Goal: Task Accomplishment & Management: Use online tool/utility

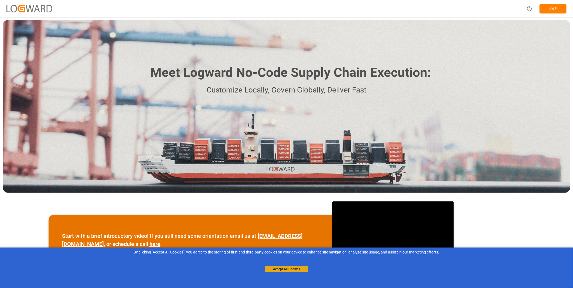
click at [295, 268] on button "Accept All Cookies" at bounding box center [286, 269] width 43 height 6
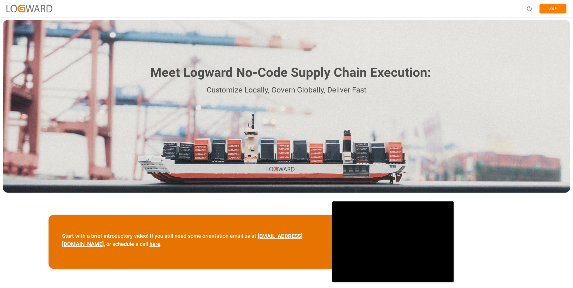
click at [549, 9] on button "Log In" at bounding box center [553, 8] width 27 height 9
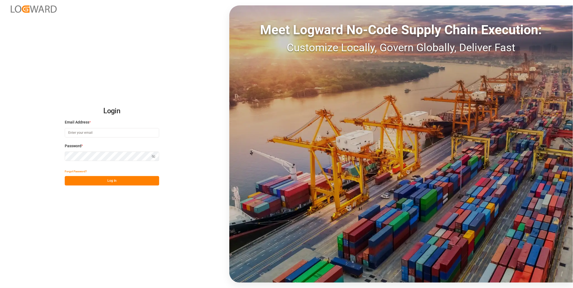
type input "florian.hausmann@rhenus.com"
click at [135, 186] on div "Login Email Address * florian.hausmann@rhenus.com Password * Show password Forg…" at bounding box center [286, 144] width 573 height 288
click at [135, 185] on button "Log In" at bounding box center [112, 180] width 94 height 9
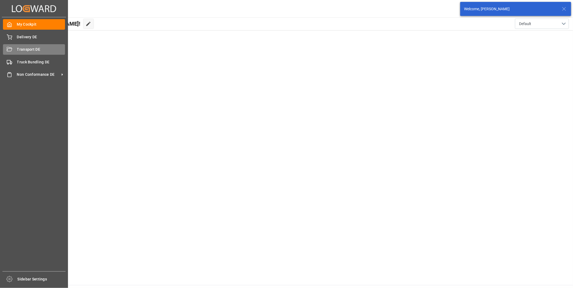
click at [18, 49] on span "Transport DE" at bounding box center [41, 50] width 48 height 6
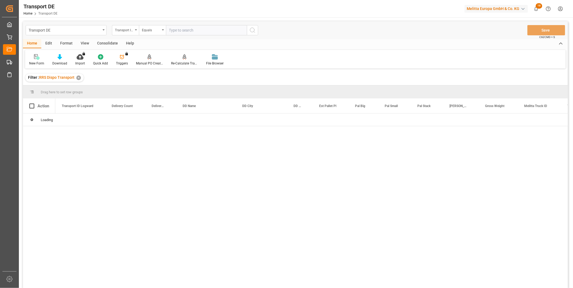
click at [106, 43] on div "Consolidate" at bounding box center [107, 43] width 29 height 9
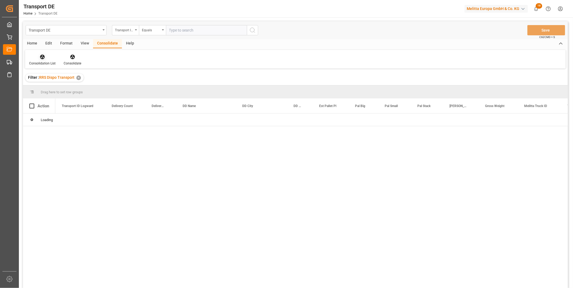
click at [43, 56] on icon at bounding box center [42, 57] width 5 height 5
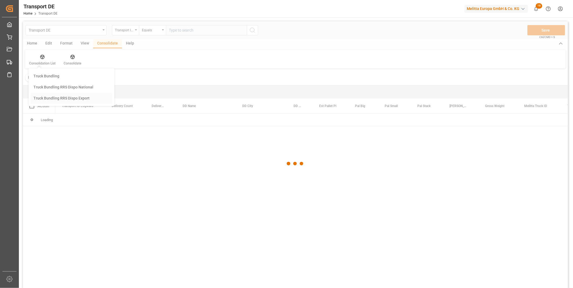
click at [77, 98] on div "Transport DE Transport ID Logward Equals Save Ctrl/CMD + S Home Edit Format Vie…" at bounding box center [295, 161] width 545 height 281
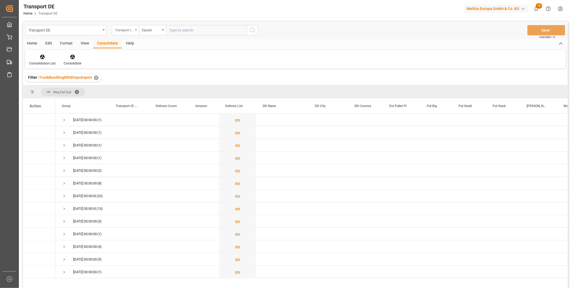
click at [132, 29] on div "Transport ID Logward" at bounding box center [124, 29] width 18 height 6
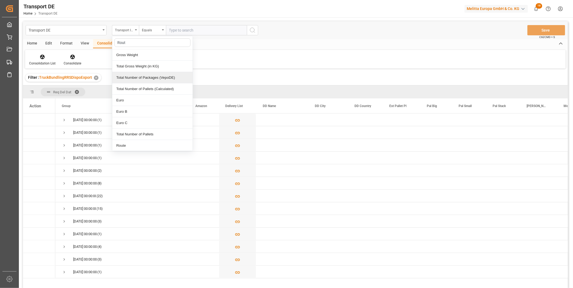
type input "Route"
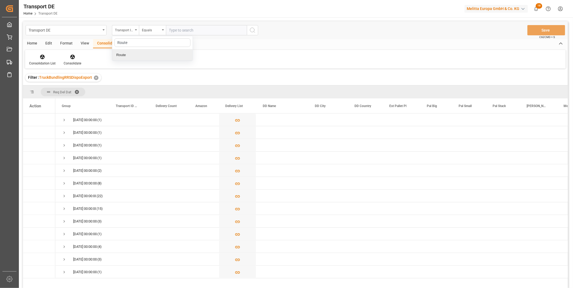
click at [128, 55] on div "Route" at bounding box center [152, 54] width 80 height 11
click at [147, 31] on div "Equals" at bounding box center [151, 29] width 18 height 6
click at [169, 87] on div "Starts with" at bounding box center [179, 88] width 80 height 11
type input "CZ"
click at [254, 27] on icon "search button" at bounding box center [252, 30] width 6 height 6
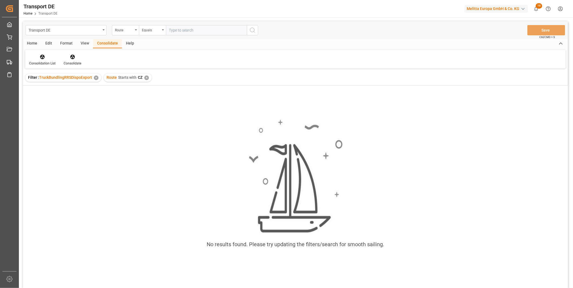
click at [147, 77] on div "✕" at bounding box center [146, 78] width 5 height 5
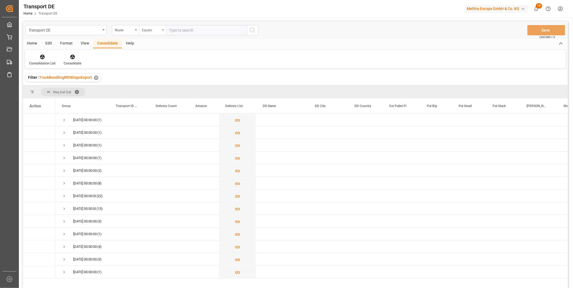
click at [160, 27] on div "Equals" at bounding box center [151, 29] width 18 height 6
click at [153, 86] on div "Starts with" at bounding box center [179, 88] width 80 height 11
type input "PL"
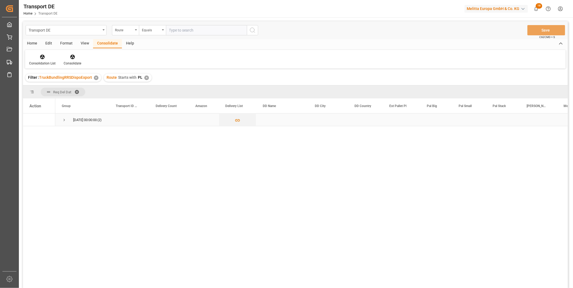
click at [63, 121] on span "Press SPACE to select this row." at bounding box center [64, 120] width 5 height 5
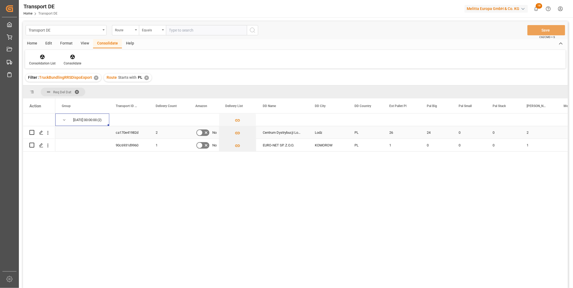
click at [31, 133] on input "Press Space to toggle row selection (unchecked)" at bounding box center [31, 132] width 5 height 5
checkbox input "true"
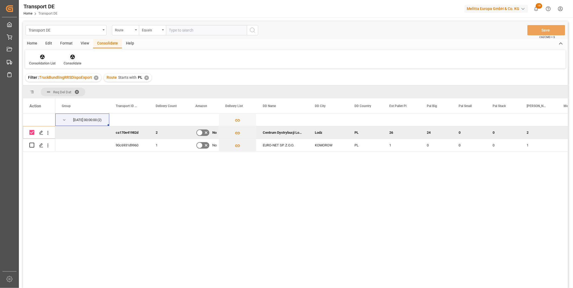
click at [72, 55] on icon at bounding box center [72, 57] width 5 height 5
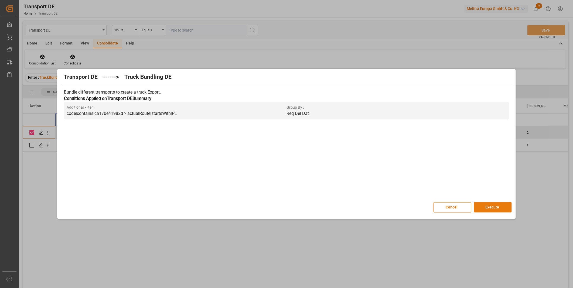
click at [483, 203] on button "Execute" at bounding box center [493, 207] width 38 height 10
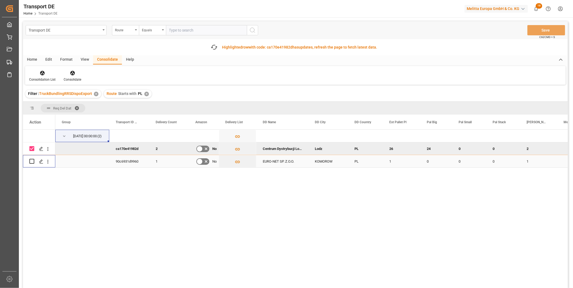
click at [32, 161] on input "Press Space to toggle row selection (unchecked)" at bounding box center [31, 161] width 5 height 5
checkbox input "true"
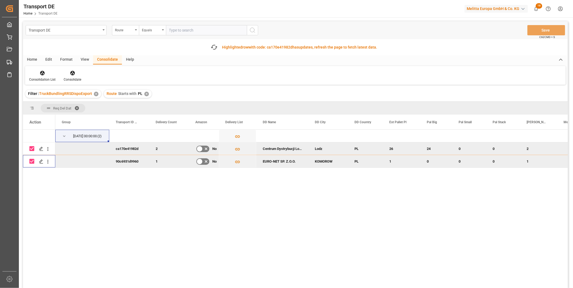
click at [32, 146] on input "Press Space to toggle row selection (checked)" at bounding box center [31, 148] width 5 height 5
checkbox input "false"
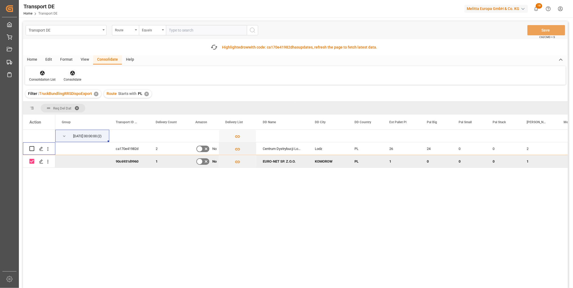
click at [66, 77] on div "Consolidate" at bounding box center [73, 79] width 18 height 5
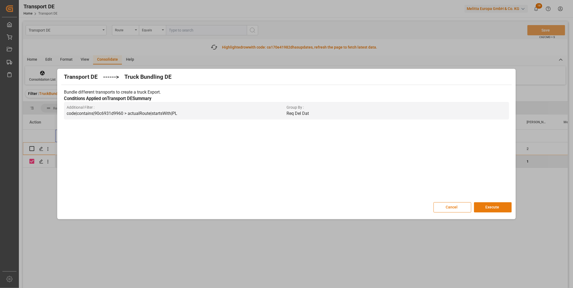
click at [493, 205] on button "Execute" at bounding box center [493, 207] width 38 height 10
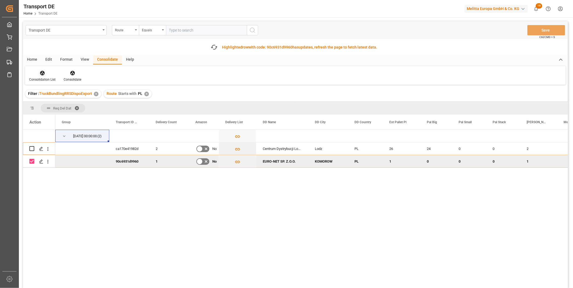
click at [41, 79] on div "Consolidation List" at bounding box center [42, 79] width 26 height 5
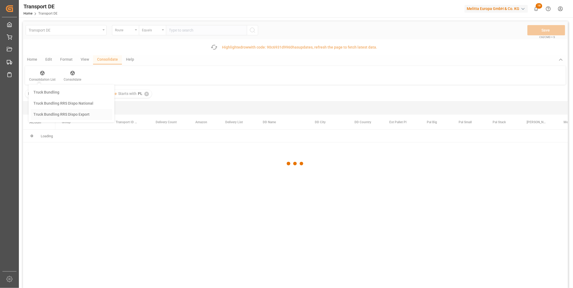
click at [60, 114] on div "Transport DE Route Equals Save Ctrl/CMD + S Fetch latest updates Highlighted ro…" at bounding box center [295, 169] width 545 height 297
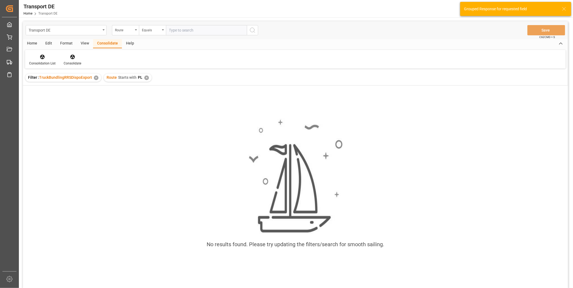
click at [145, 77] on div "✕" at bounding box center [146, 78] width 5 height 5
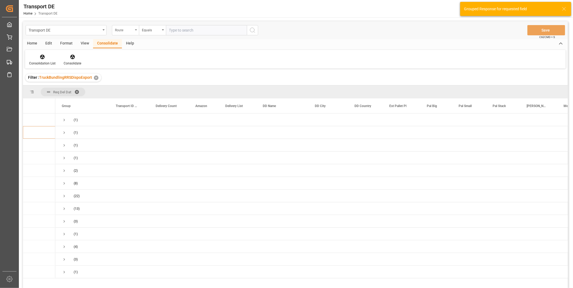
click at [130, 30] on div "Route" at bounding box center [124, 29] width 18 height 6
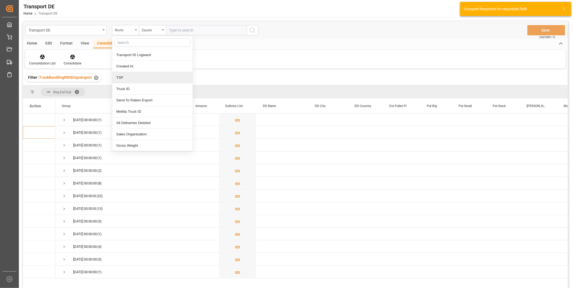
click at [131, 77] on div "TSP" at bounding box center [152, 77] width 80 height 11
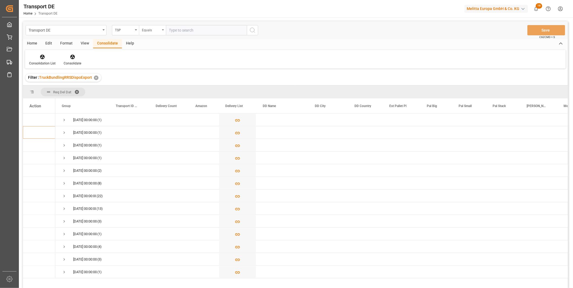
click at [148, 33] on div "Equals" at bounding box center [152, 30] width 27 height 10
click at [193, 34] on input "text" at bounding box center [206, 30] width 81 height 10
type input "DACHSER COF FOODSERVICE"
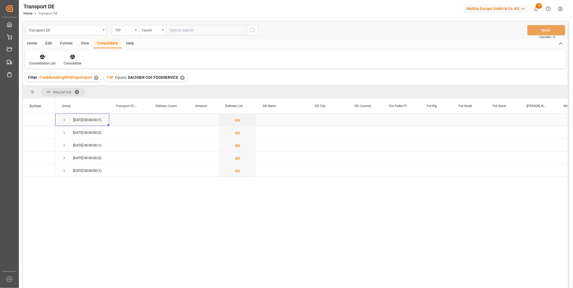
click at [64, 121] on span "Press SPACE to select this row." at bounding box center [64, 120] width 5 height 5
click at [31, 133] on input "Press Space to toggle row selection (unchecked)" at bounding box center [31, 132] width 5 height 5
checkbox input "true"
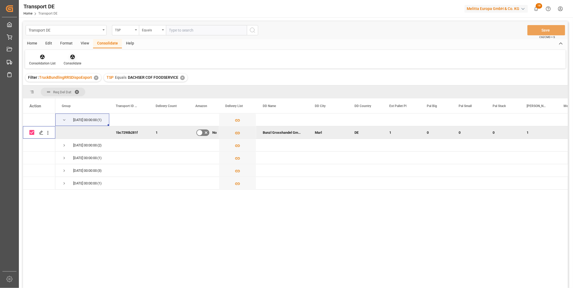
click at [68, 63] on div "Consolidate" at bounding box center [73, 63] width 18 height 5
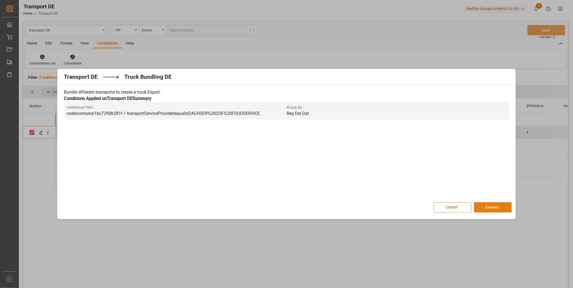
drag, startPoint x: 481, startPoint y: 205, endPoint x: 487, endPoint y: 205, distance: 6.5
click at [481, 206] on button "Execute" at bounding box center [493, 207] width 38 height 10
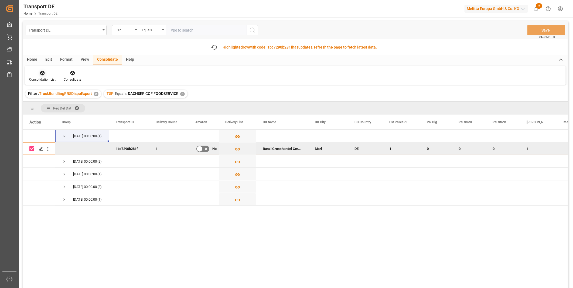
click at [40, 76] on div "Consolidation List" at bounding box center [42, 76] width 35 height 12
click at [68, 114] on div "Transport DE TSP Equals Save Ctrl/CMD + S Fetch latest updates Highlighted row …" at bounding box center [295, 169] width 545 height 297
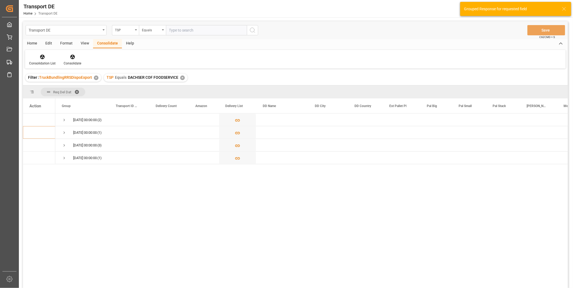
drag, startPoint x: 68, startPoint y: 114, endPoint x: 62, endPoint y: 122, distance: 9.4
click at [62, 122] on span "Press SPACE to select this row." at bounding box center [64, 120] width 5 height 5
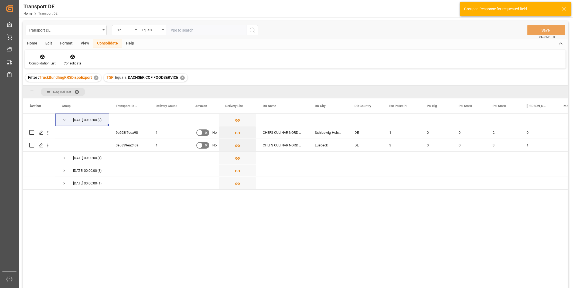
click at [237, 60] on div "Consolidation List Consolidate" at bounding box center [295, 59] width 541 height 19
click at [35, 132] on div "Press SPACE to select this row." at bounding box center [38, 133] width 19 height 12
click at [32, 132] on input "Press Space to toggle row selection (unchecked)" at bounding box center [31, 132] width 5 height 5
checkbox input "true"
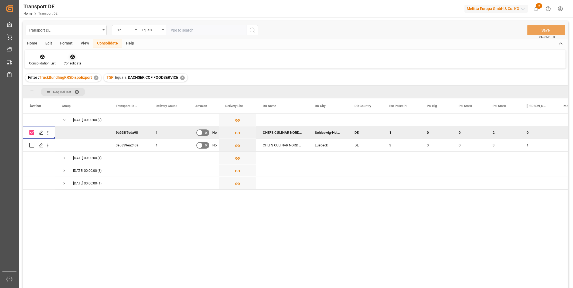
click at [74, 65] on div "Consolidate" at bounding box center [73, 63] width 18 height 5
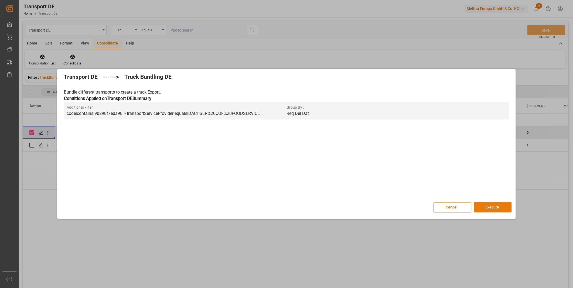
click at [503, 203] on button "Execute" at bounding box center [493, 207] width 38 height 10
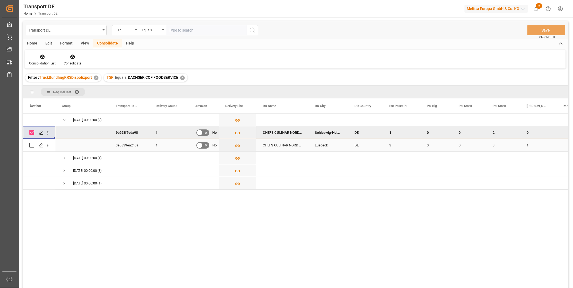
click at [34, 145] on input "Press Space to toggle row selection (unchecked)" at bounding box center [31, 145] width 5 height 5
checkbox input "true"
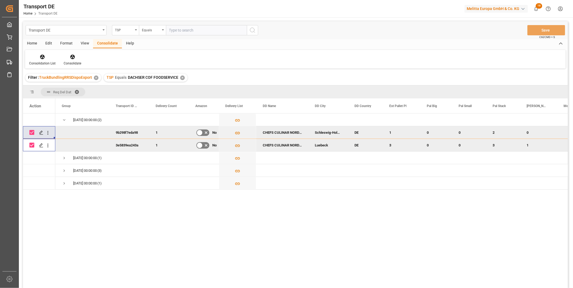
click at [32, 132] on input "Press Space to toggle row selection (checked)" at bounding box center [31, 132] width 5 height 5
checkbox input "false"
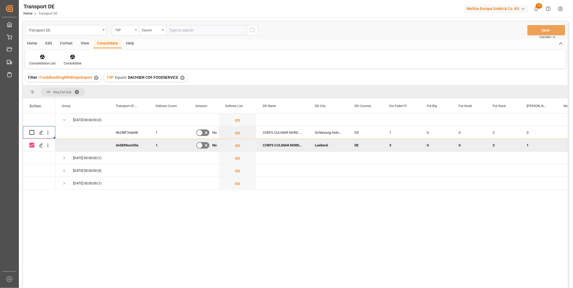
click at [72, 58] on icon at bounding box center [72, 57] width 5 height 5
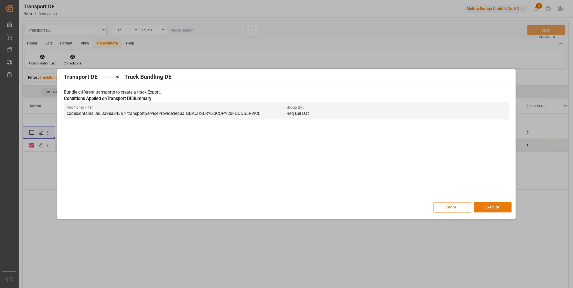
click at [495, 205] on button "Execute" at bounding box center [493, 207] width 38 height 10
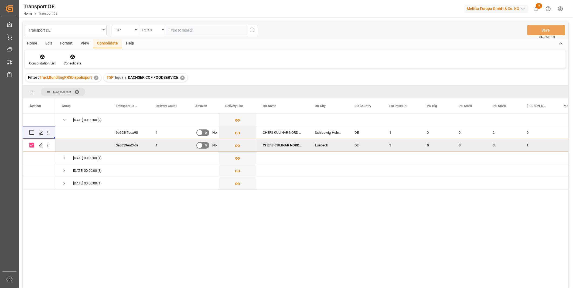
click at [42, 52] on div "Consolidation List Consolidate" at bounding box center [295, 59] width 541 height 19
click at [42, 60] on div "Consolidation List" at bounding box center [42, 60] width 35 height 12
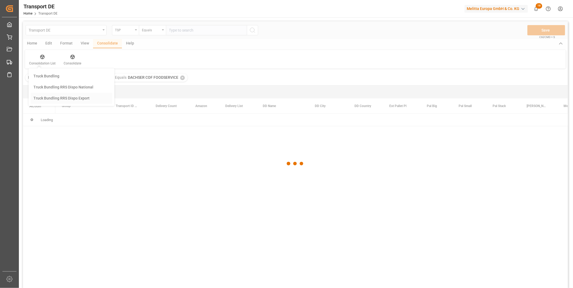
click at [52, 97] on div "Transport DE TSP Equals Save Ctrl/CMD + S Home Edit Format View Consolidate Hel…" at bounding box center [295, 161] width 545 height 281
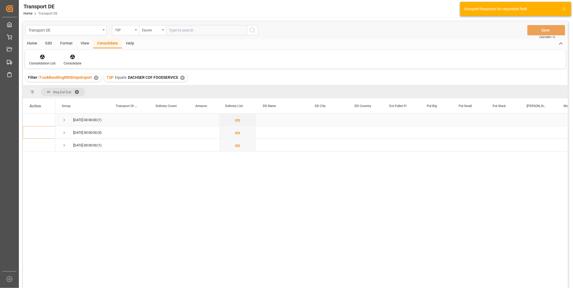
click at [59, 118] on div "02.10.2025 00:00:00 (1)" at bounding box center [82, 120] width 54 height 12
click at [63, 118] on span "Press SPACE to select this row." at bounding box center [64, 120] width 5 height 5
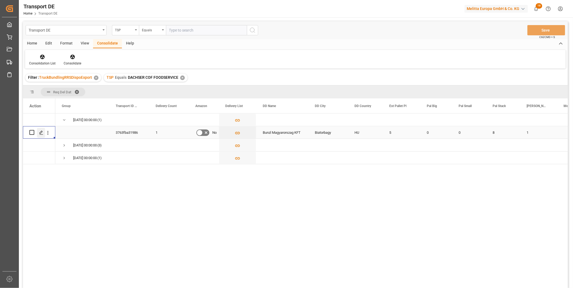
click at [39, 132] on icon "Press SPACE to select this row." at bounding box center [41, 133] width 4 height 4
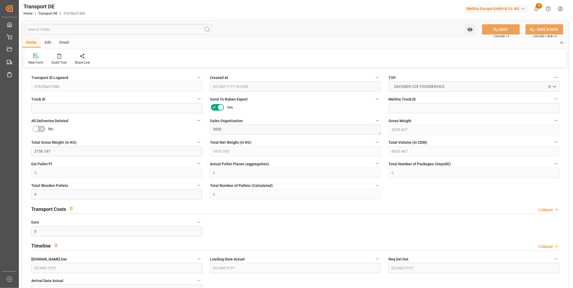
type input "2379.627"
type input "2156.197"
type input "1816.765"
type input "6923.467"
type input "5"
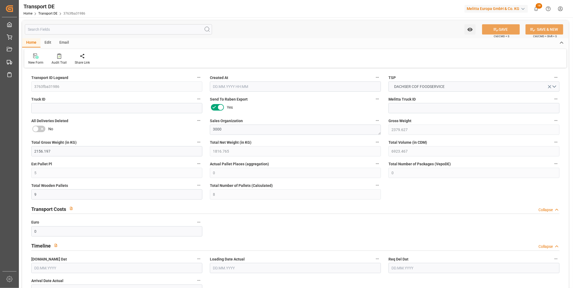
type input "0"
type input "9"
type input "8"
type input "0"
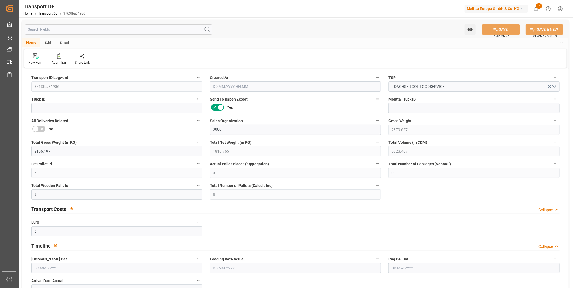
type input "20"
type input "0"
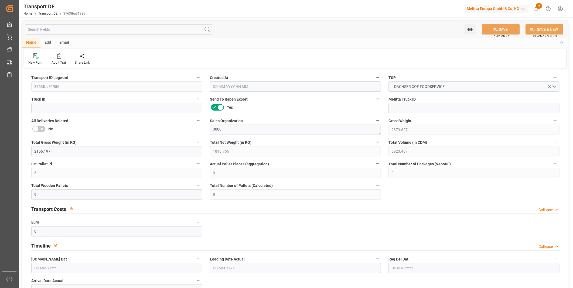
type input "0"
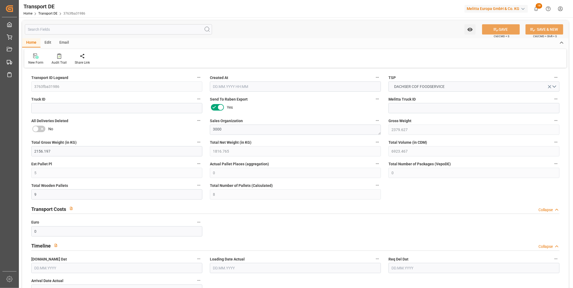
type input "0"
type input "8"
type input "0"
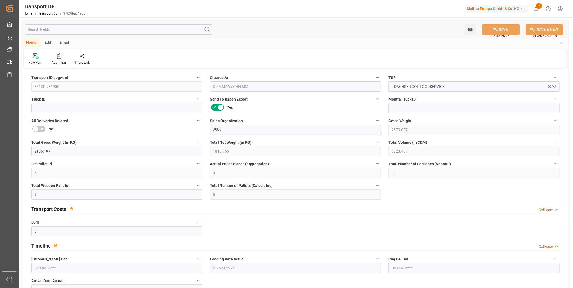
type input "0"
type input "1"
type input "0"
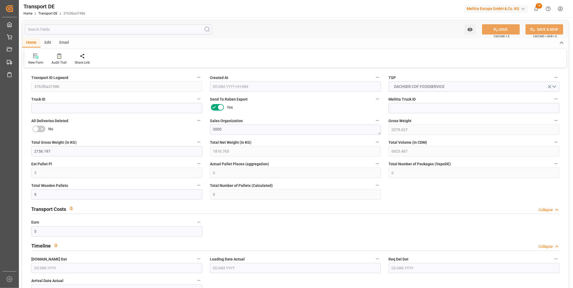
type input "588.1667"
type input "400.4479"
type input "330.4559"
type input "23.09.2025 23:00"
type input "29.09.2025"
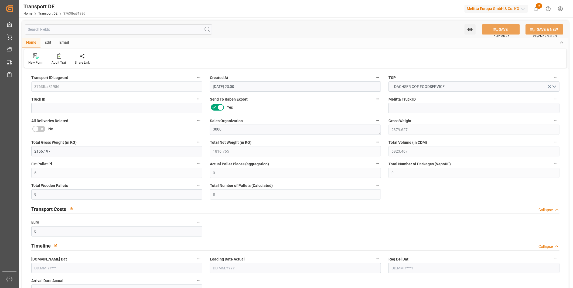
type input "02.10.2025"
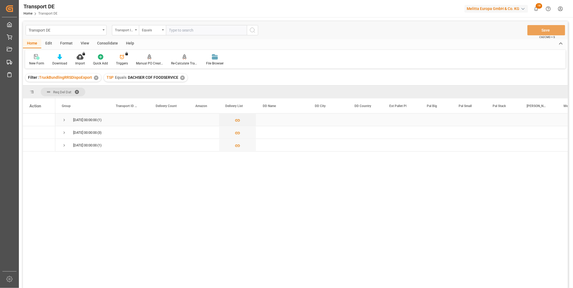
click at [65, 120] on span "Press SPACE to select this row." at bounding box center [64, 120] width 5 height 5
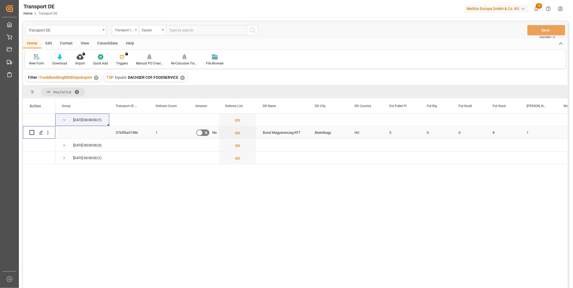
click at [32, 132] on input "Press Space to toggle row selection (unchecked)" at bounding box center [31, 132] width 5 height 5
checkbox input "true"
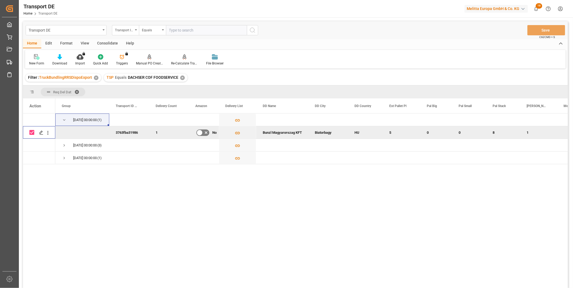
click at [103, 46] on div "Consolidate" at bounding box center [107, 43] width 29 height 9
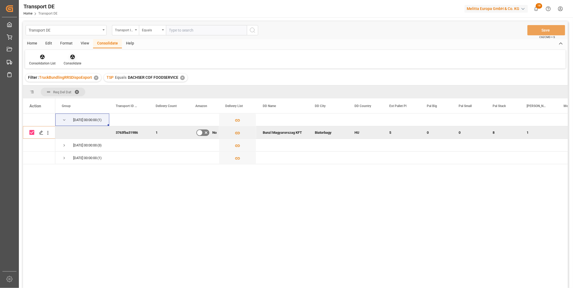
click at [76, 60] on div "Consolidate" at bounding box center [73, 60] width 26 height 12
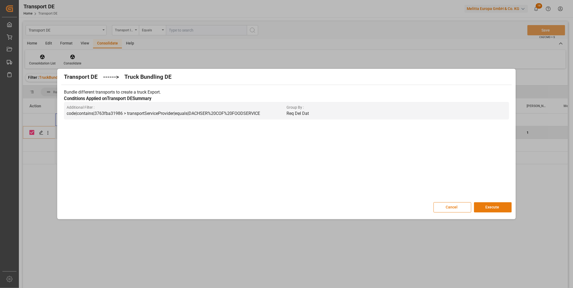
click at [486, 207] on button "Execute" at bounding box center [493, 207] width 38 height 10
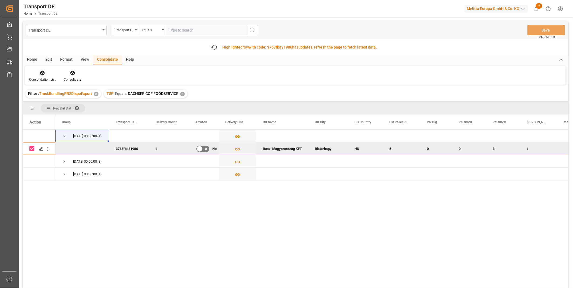
click at [43, 75] on icon at bounding box center [42, 72] width 5 height 5
click at [61, 118] on div "Transport DE Transport ID Logward Equals Save Ctrl/CMD + S Fetch latest updates…" at bounding box center [295, 169] width 545 height 297
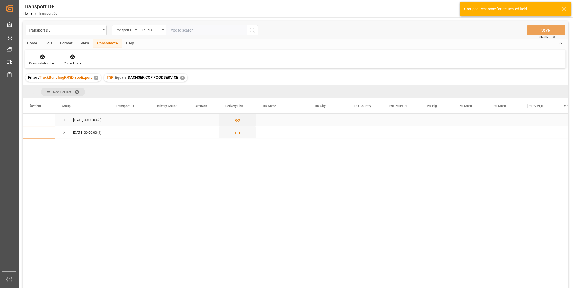
click at [66, 121] on span "Press SPACE to select this row." at bounding box center [64, 120] width 5 height 5
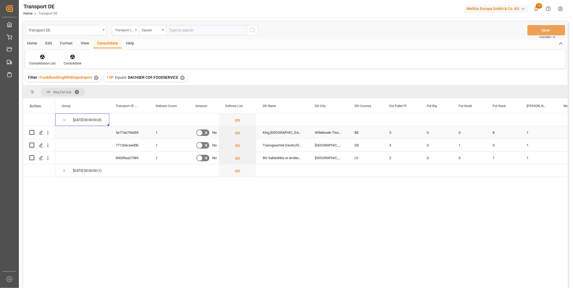
click at [32, 133] on input "Press Space to toggle row selection (unchecked)" at bounding box center [31, 132] width 5 height 5
checkbox input "true"
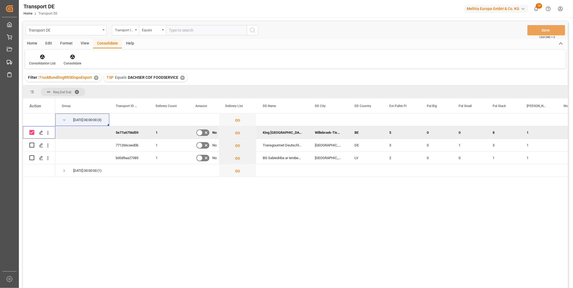
click at [73, 53] on div "Consolidation List Consolidate" at bounding box center [295, 59] width 541 height 19
click at [74, 57] on icon at bounding box center [72, 57] width 5 height 5
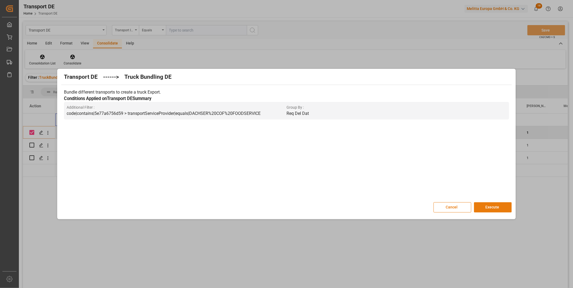
click at [482, 205] on button "Execute" at bounding box center [493, 207] width 38 height 10
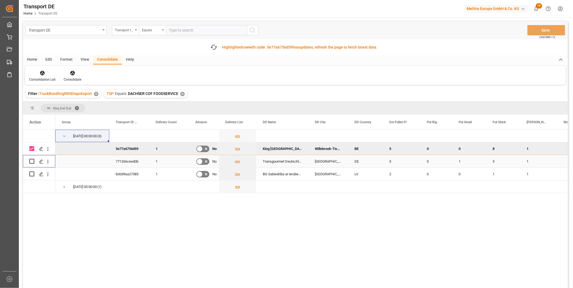
drag, startPoint x: 33, startPoint y: 162, endPoint x: 36, endPoint y: 150, distance: 12.1
click at [33, 161] on input "Press Space to toggle row selection (unchecked)" at bounding box center [31, 161] width 5 height 5
checkbox input "true"
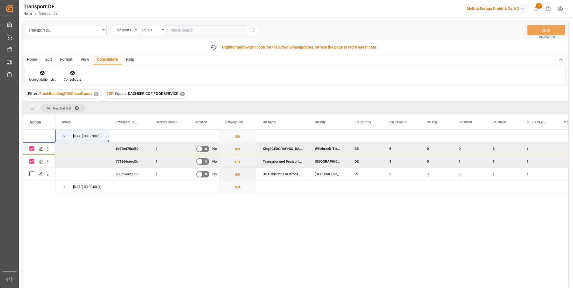
click at [31, 147] on input "Press Space to toggle row selection (checked)" at bounding box center [31, 148] width 5 height 5
checkbox input "false"
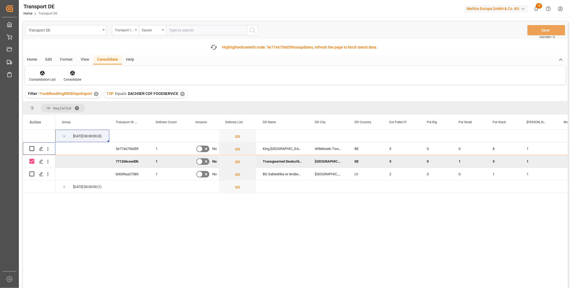
click at [66, 76] on div "Consolidate" at bounding box center [73, 76] width 26 height 12
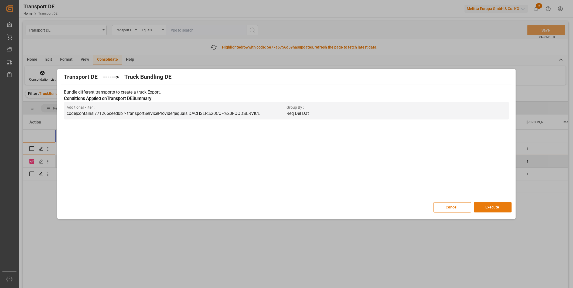
click at [486, 206] on button "Execute" at bounding box center [493, 207] width 38 height 10
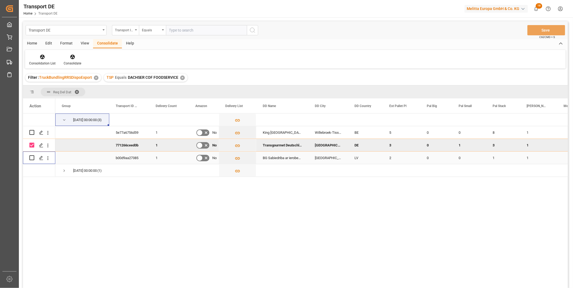
drag, startPoint x: 34, startPoint y: 158, endPoint x: 33, endPoint y: 155, distance: 3.1
click at [33, 158] on input "Press Space to toggle row selection (unchecked)" at bounding box center [31, 157] width 5 height 5
checkbox input "true"
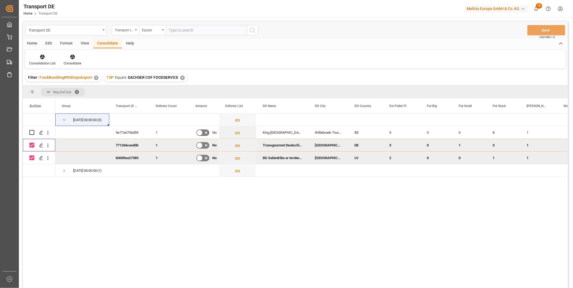
click at [32, 146] on input "Press Space to toggle row selection (checked)" at bounding box center [31, 145] width 5 height 5
checkbox input "false"
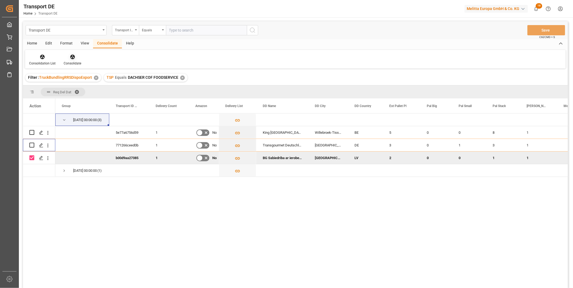
click at [73, 54] on icon at bounding box center [72, 56] width 5 height 5
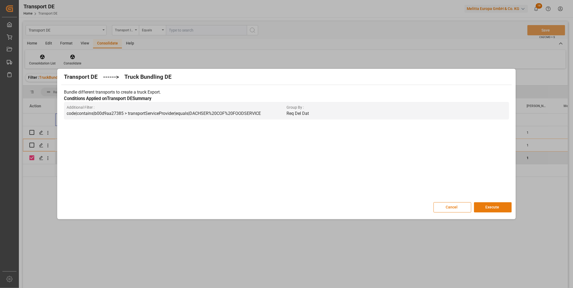
click at [488, 208] on button "Execute" at bounding box center [493, 207] width 38 height 10
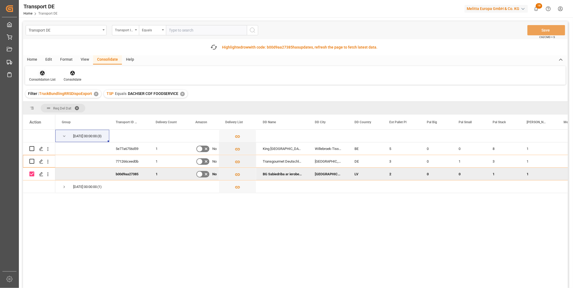
click at [35, 73] on div at bounding box center [42, 73] width 26 height 6
click at [68, 117] on div "Transport DE Transport ID Logward Equals Save Ctrl/CMD + S Fetch latest updates…" at bounding box center [295, 169] width 545 height 297
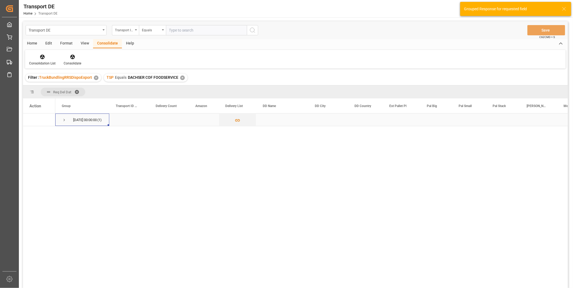
click at [65, 119] on span "Press SPACE to select this row." at bounding box center [64, 120] width 5 height 5
click at [33, 131] on input "Press Space to toggle row selection (unchecked)" at bounding box center [31, 132] width 5 height 5
checkbox input "true"
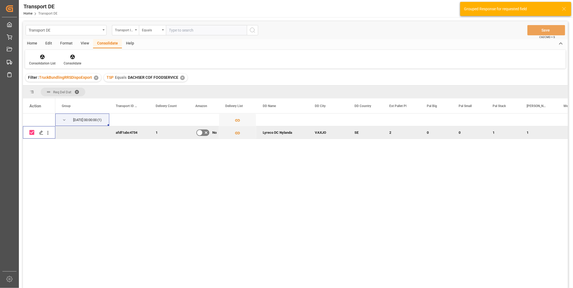
click at [73, 67] on div "Consolidation List Consolidate" at bounding box center [295, 59] width 541 height 19
drag, startPoint x: 76, startPoint y: 67, endPoint x: 76, endPoint y: 63, distance: 3.5
click at [76, 66] on div "Consolidation List Consolidate" at bounding box center [295, 59] width 541 height 19
click at [74, 60] on div "Consolidate" at bounding box center [73, 60] width 26 height 12
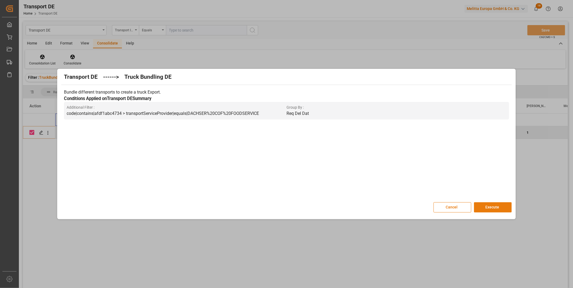
click at [485, 206] on button "Execute" at bounding box center [493, 207] width 38 height 10
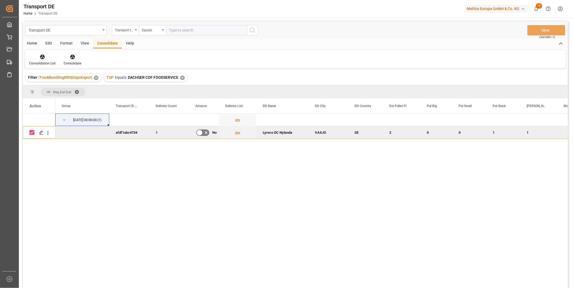
drag, startPoint x: 42, startPoint y: 74, endPoint x: 43, endPoint y: 80, distance: 5.8
click at [42, 74] on div "Filter : TruckBundlingRRSDispoExport ✕" at bounding box center [63, 78] width 76 height 8
click at [42, 58] on icon at bounding box center [42, 57] width 5 height 5
click at [63, 100] on div "Transport DE Transport ID Logward Equals Save Ctrl/CMD + S Home Edit Format Vie…" at bounding box center [295, 161] width 545 height 281
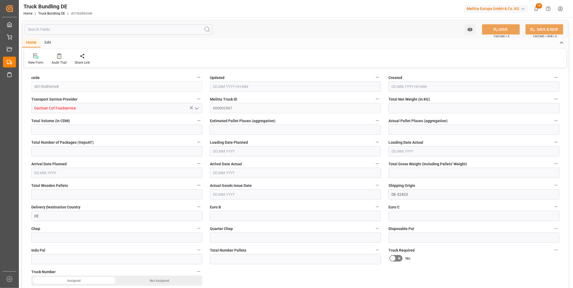
type input "364.84"
type input "1682.57"
type input "1"
type input "0"
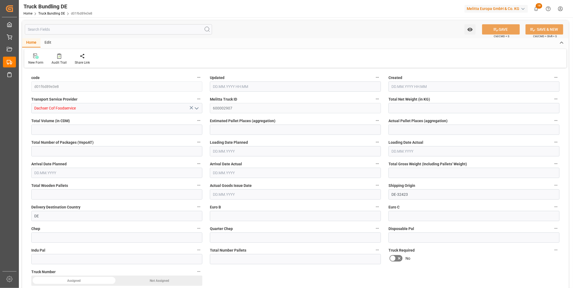
type input "498"
type input "2"
type input "0"
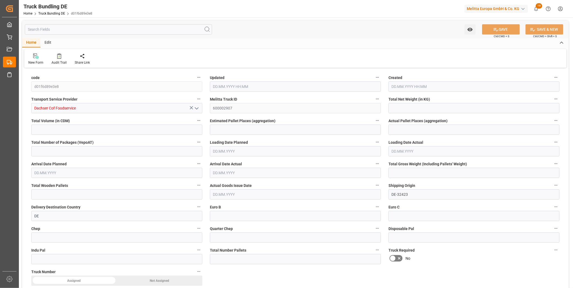
type input "0"
type input "24.09.2025 09:42"
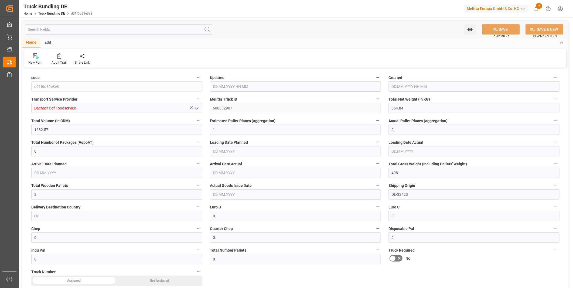
type input "24.09.2025 09:42"
type input "29.09.2025"
type input "01.10.2025"
type input "24.09.2025"
type input "542.183"
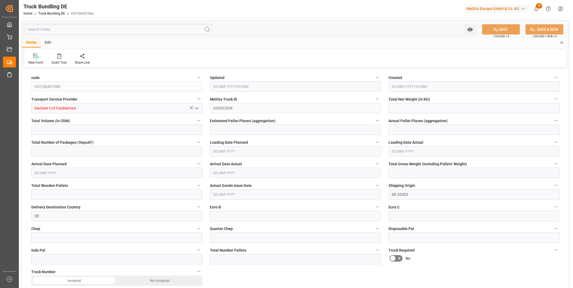
type input "2814.633"
type input "3"
type input "0"
type input "773.608"
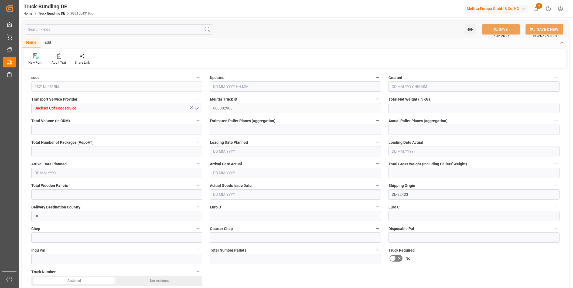
type input "4"
type input "0"
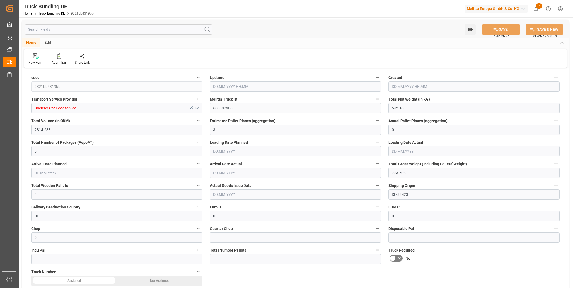
type input "0"
type input "24.09.2025 09:42"
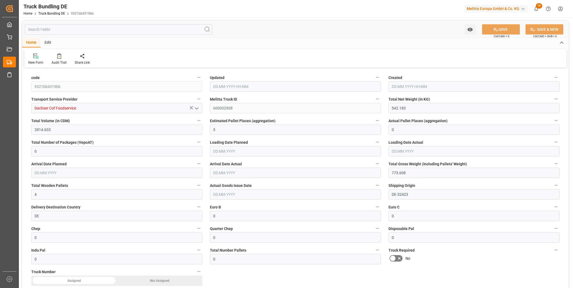
type input "29.09.2025"
type input "01.10.2025"
type input "24.09.2025"
type input "696.17"
type input "3296.031"
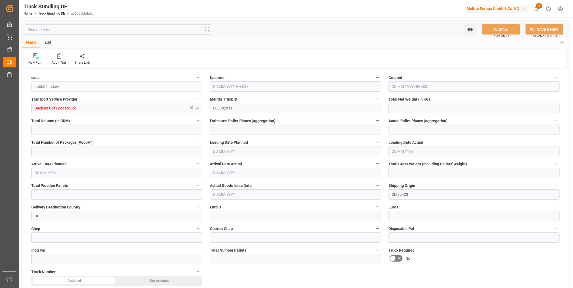
type input "3"
type input "0"
type input "968.3"
type input "5"
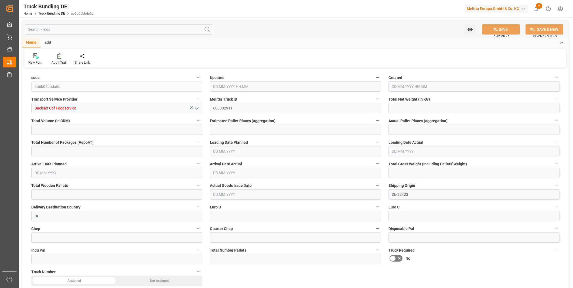
type input "0"
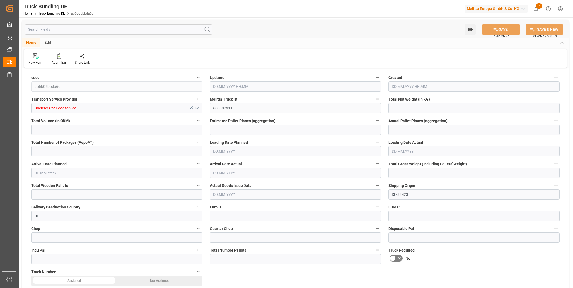
type input "0"
